Goal: Task Accomplishment & Management: Manage account settings

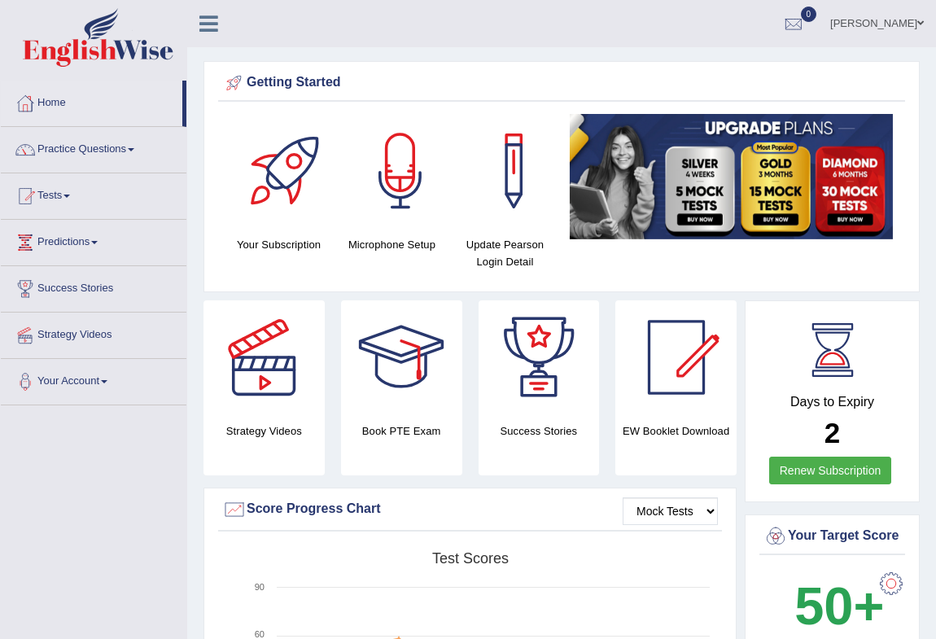
click at [901, 24] on link "Alex Sierra" at bounding box center [877, 21] width 118 height 42
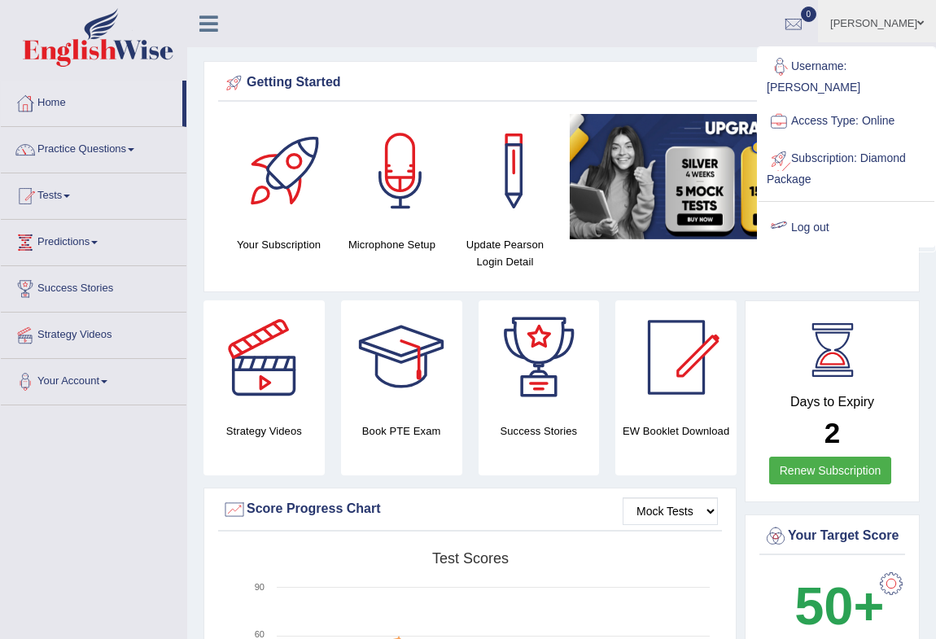
click at [810, 212] on link "Log out" at bounding box center [846, 227] width 176 height 37
